Goal: Complete application form

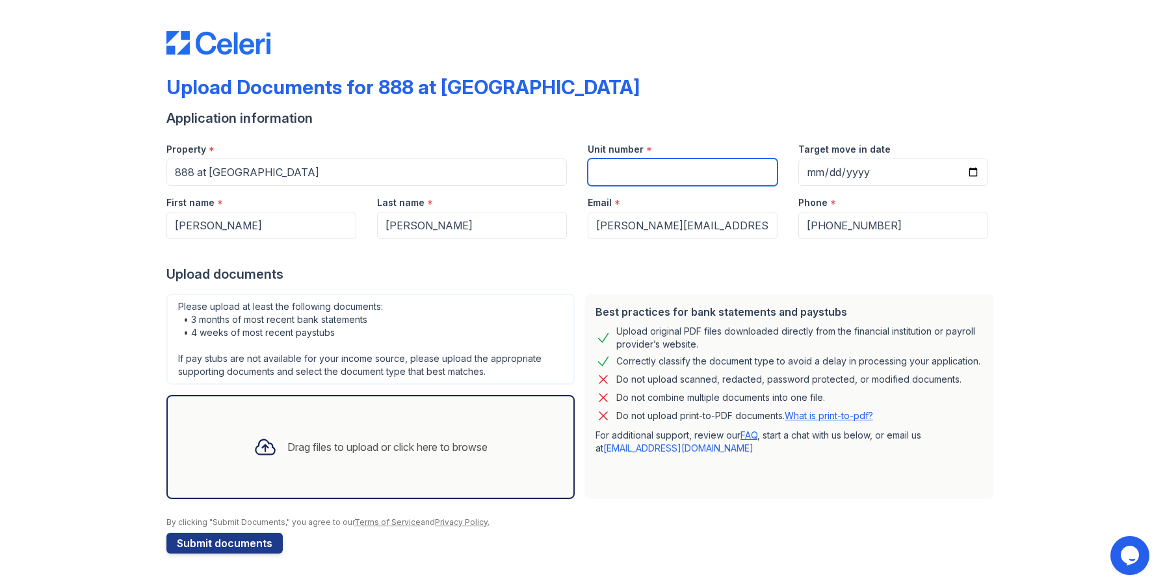
click at [618, 164] on input "Unit number" at bounding box center [683, 172] width 190 height 27
type input "912"
click at [854, 187] on div "Phone *" at bounding box center [893, 199] width 190 height 26
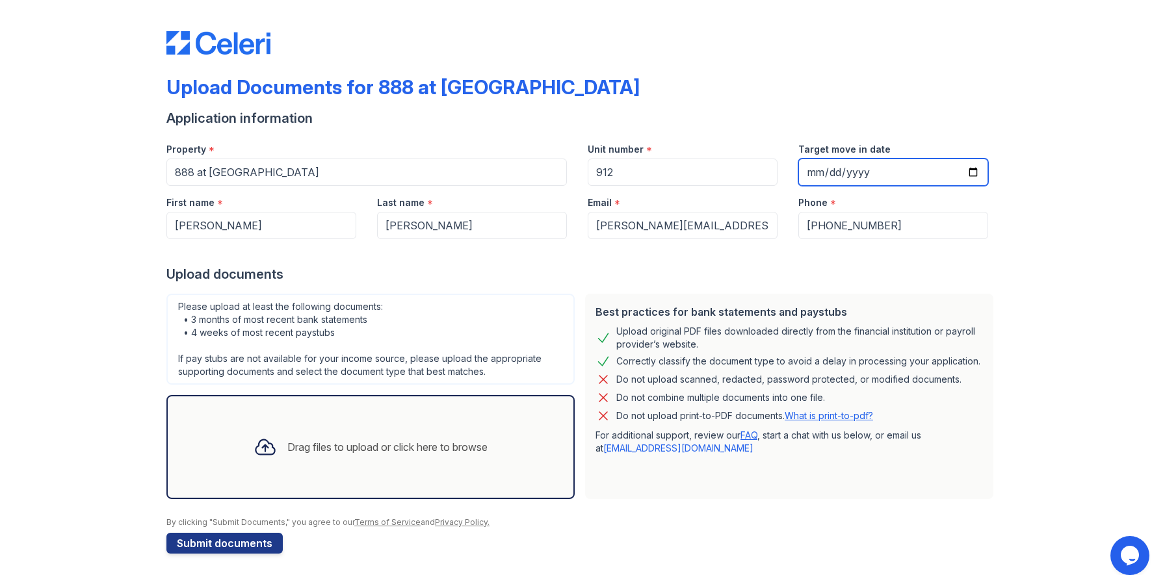
click at [847, 172] on input "Target move in date" at bounding box center [893, 172] width 190 height 27
click at [825, 172] on input "Target move in date" at bounding box center [893, 172] width 190 height 27
type input "2025-09-28"
click at [805, 279] on div "Upload documents" at bounding box center [582, 274] width 832 height 18
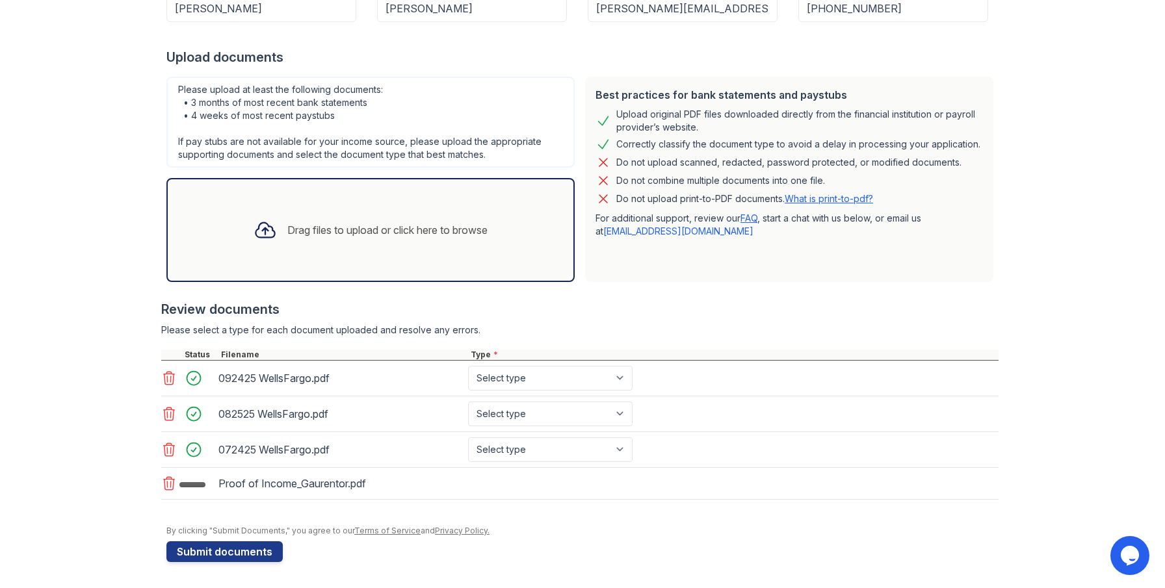
scroll to position [221, 0]
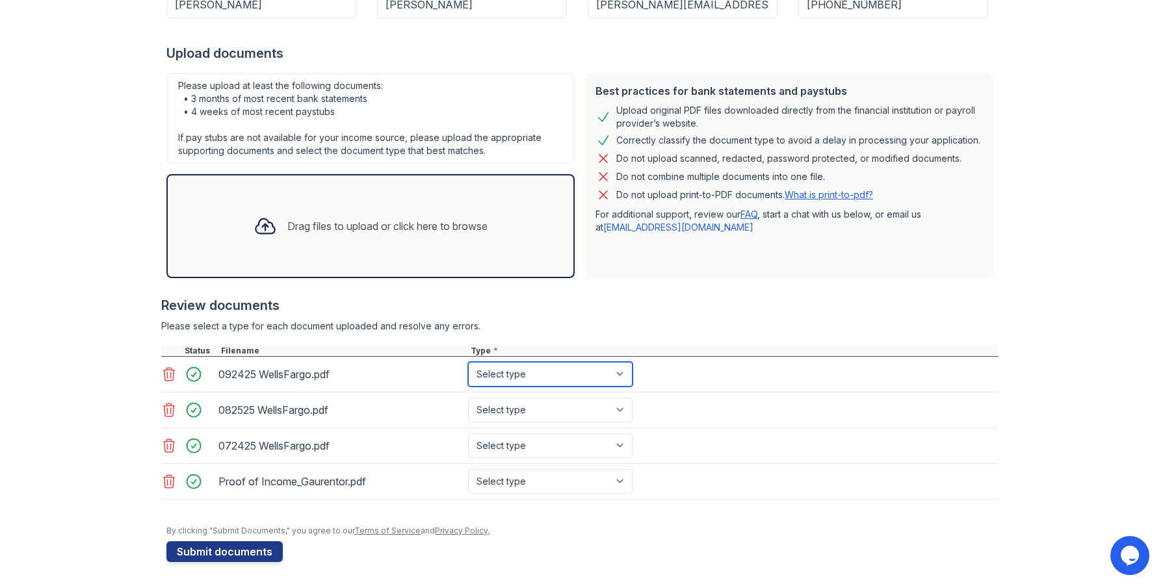
click at [521, 376] on select "Select type Paystub Bank Statement Offer Letter Tax Documents Benefit Award Let…" at bounding box center [550, 374] width 164 height 25
select select "bank_statement"
click at [526, 415] on select "Select type Paystub Bank Statement Offer Letter Tax Documents Benefit Award Let…" at bounding box center [550, 410] width 164 height 25
select select "bank_statement"
click at [528, 445] on select "Select type Paystub Bank Statement Offer Letter Tax Documents Benefit Award Let…" at bounding box center [550, 446] width 164 height 25
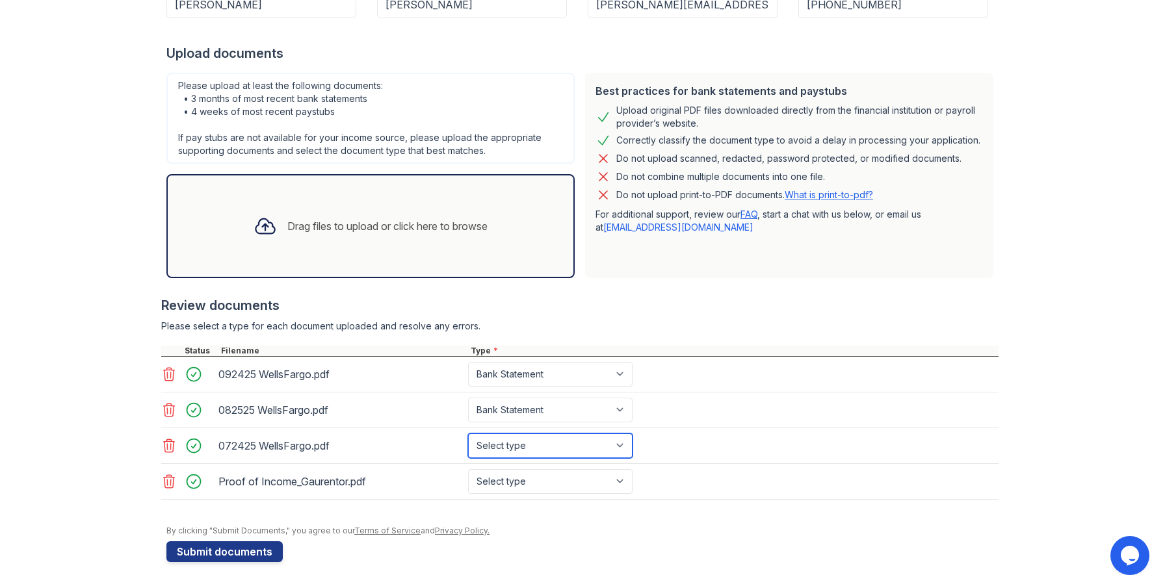
select select "bank_statement"
click at [521, 482] on select "Select type Paystub Bank Statement Offer Letter Tax Documents Benefit Award Let…" at bounding box center [550, 481] width 164 height 25
select select "other"
click at [684, 288] on div at bounding box center [579, 289] width 837 height 13
click at [253, 556] on button "Submit documents" at bounding box center [224, 551] width 116 height 21
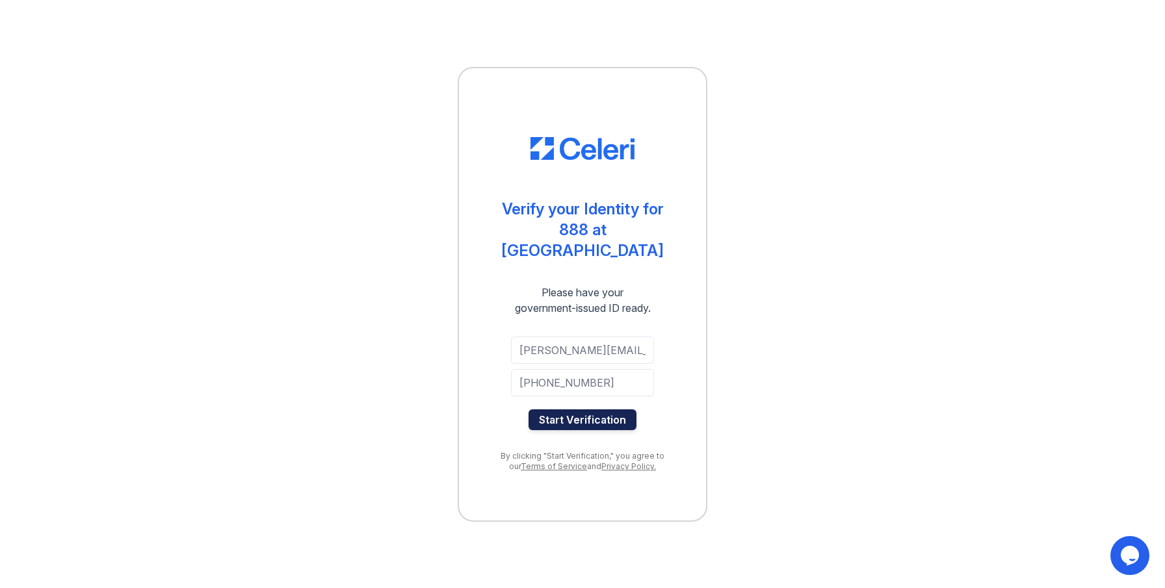
click at [563, 415] on button "Start Verification" at bounding box center [582, 419] width 108 height 21
